Goal: Book appointment/travel/reservation

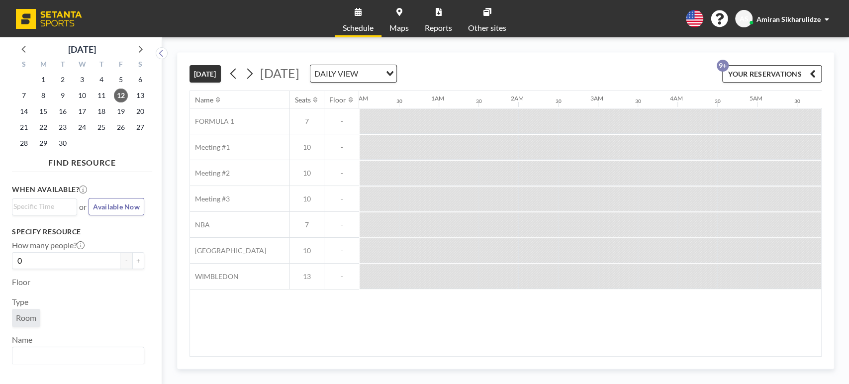
scroll to position [0, 915]
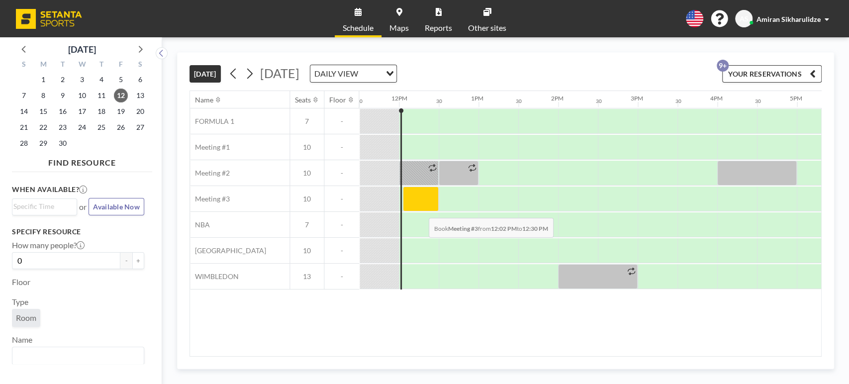
click at [421, 209] on div at bounding box center [421, 199] width 36 height 25
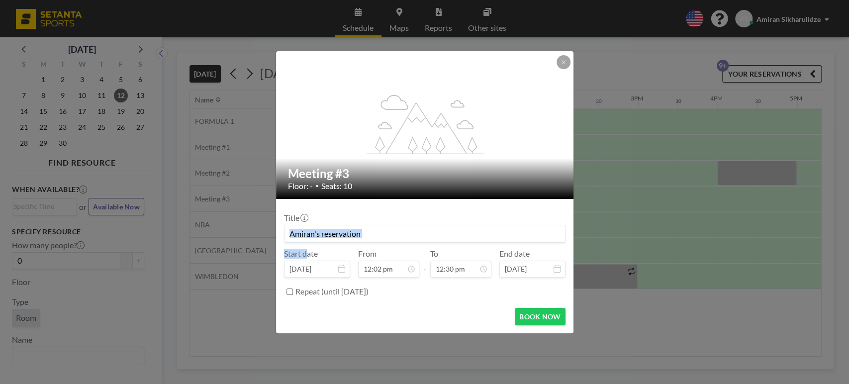
click at [421, 209] on div "Title Start date [DATE] From 12:02 pm - To 12:30 pm End date [DATE] Repeat (unt…" at bounding box center [425, 253] width 282 height 93
click at [483, 217] on div "Title" at bounding box center [425, 228] width 282 height 30
click at [542, 316] on button "BOOK NOW" at bounding box center [540, 316] width 50 height 17
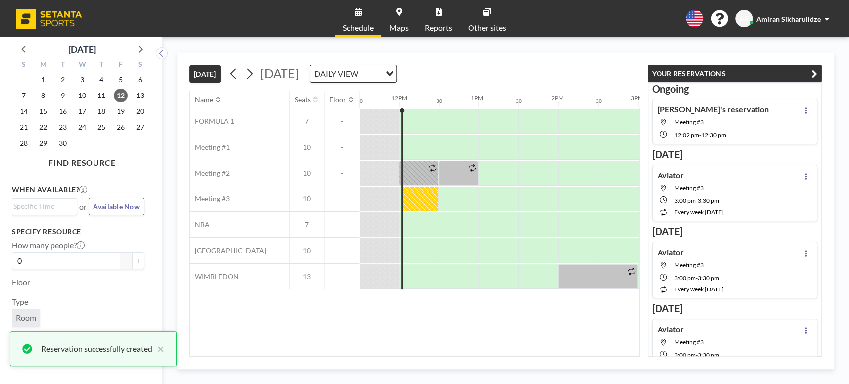
click at [765, 49] on div "[DATE] [DATE] DAILY VIEW Loading... Name Seats Floor 12AM 30 1AM 30 2AM 30 3AM …" at bounding box center [505, 210] width 687 height 347
click at [788, 75] on button "YOUR RESERVATIONS" at bounding box center [735, 73] width 174 height 17
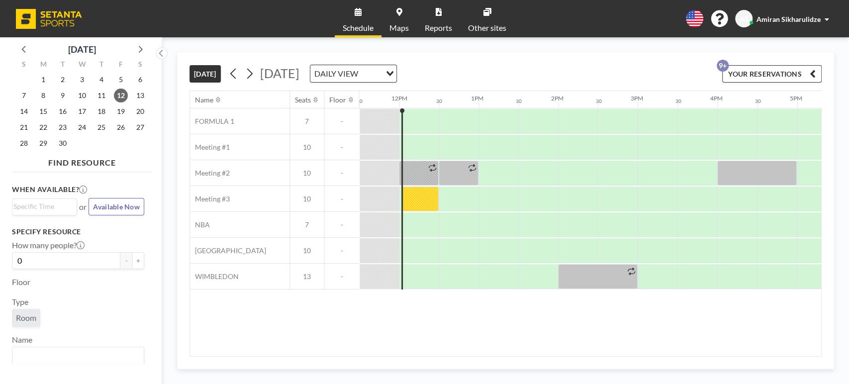
click at [789, 19] on span "Amiran Sikharulidze" at bounding box center [788, 19] width 64 height 8
